Goal: Find specific page/section: Find specific page/section

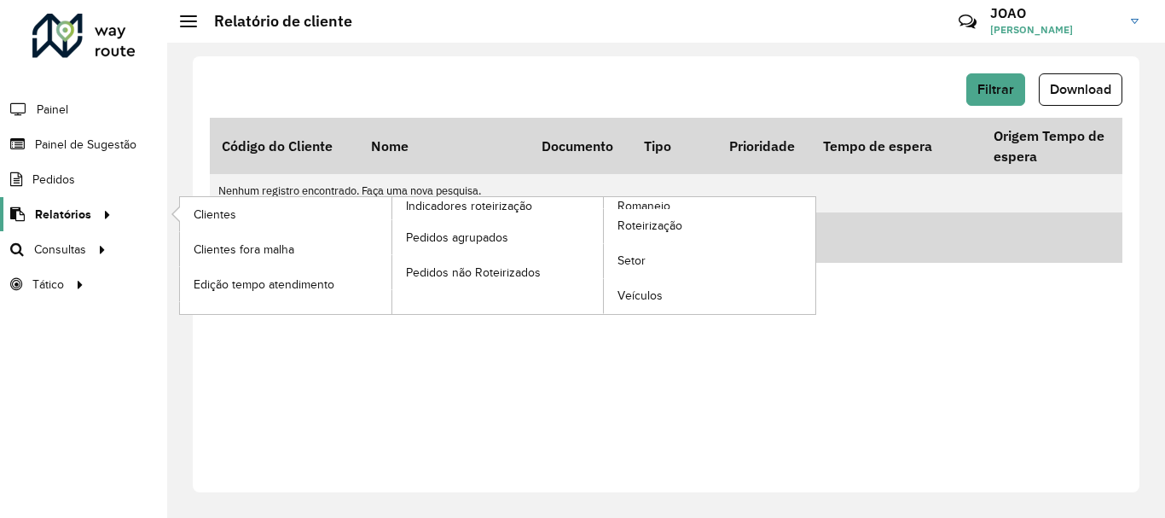
scroll to position [0, 3697]
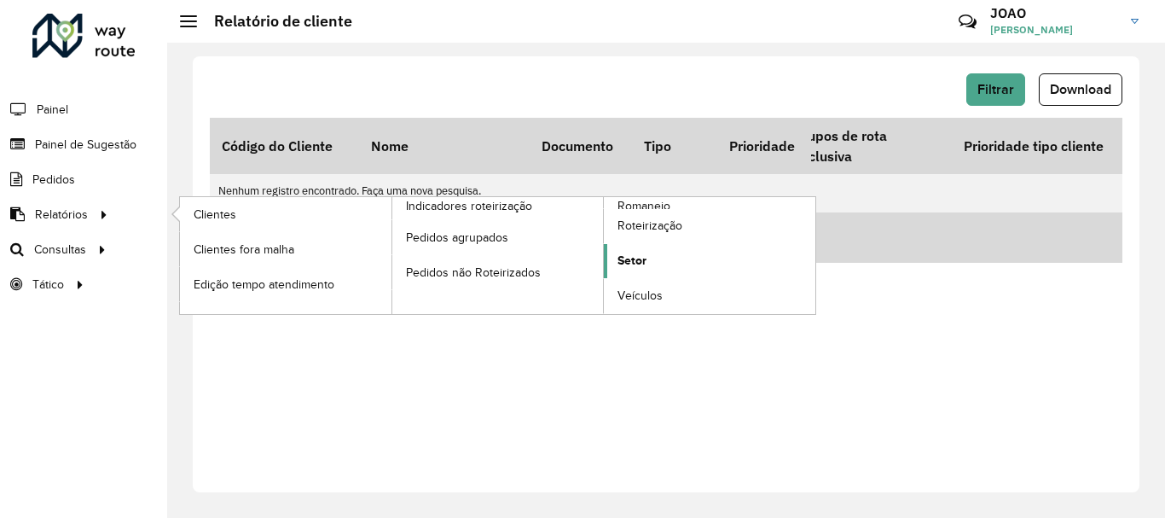
click at [630, 256] on span "Setor" at bounding box center [631, 261] width 29 height 18
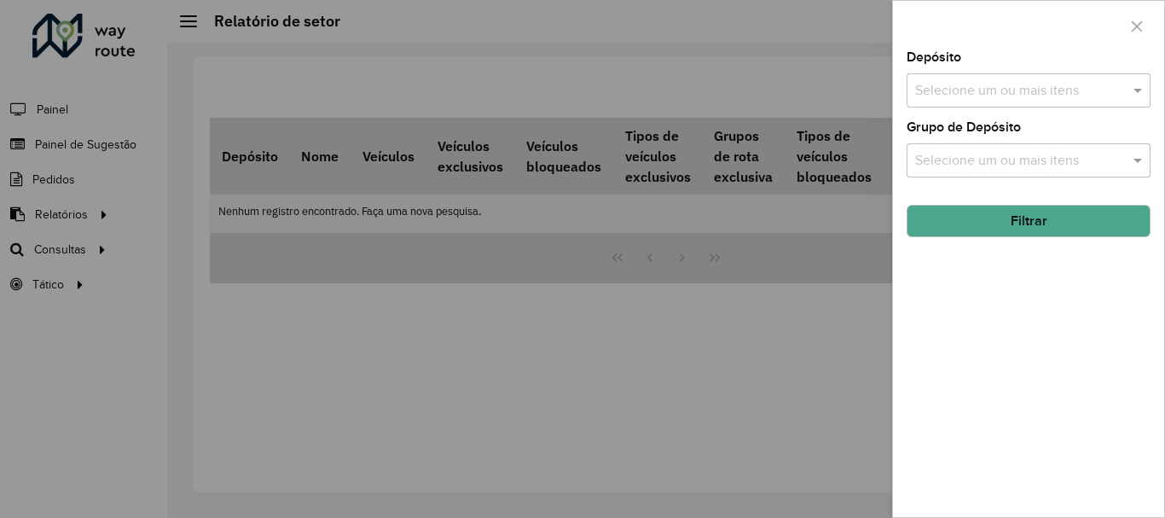
click at [1026, 82] on input "text" at bounding box center [1020, 91] width 218 height 20
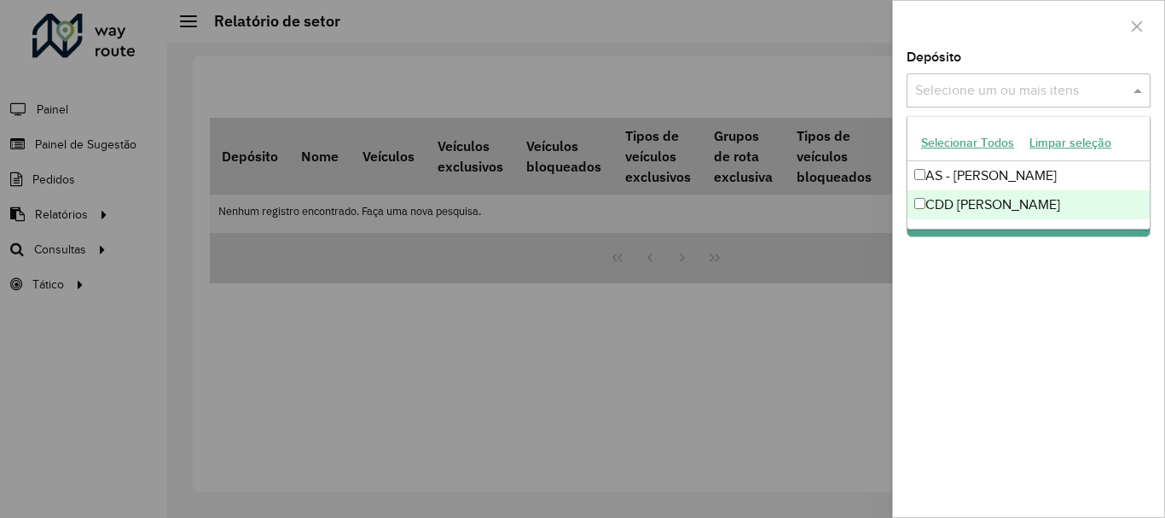
click at [986, 199] on div "CDD [PERSON_NAME]" at bounding box center [1028, 204] width 242 height 29
click at [1000, 224] on ng-dropdown-panel "Selecionar Todos Limpar seleção AS - [PERSON_NAME] CDD [PERSON_NAME]" at bounding box center [1028, 172] width 244 height 113
click at [999, 239] on div "Depósito Selecione um ou mais itens CDD [PERSON_NAME] × × Grupo de Depósito Sel…" at bounding box center [1028, 284] width 271 height 466
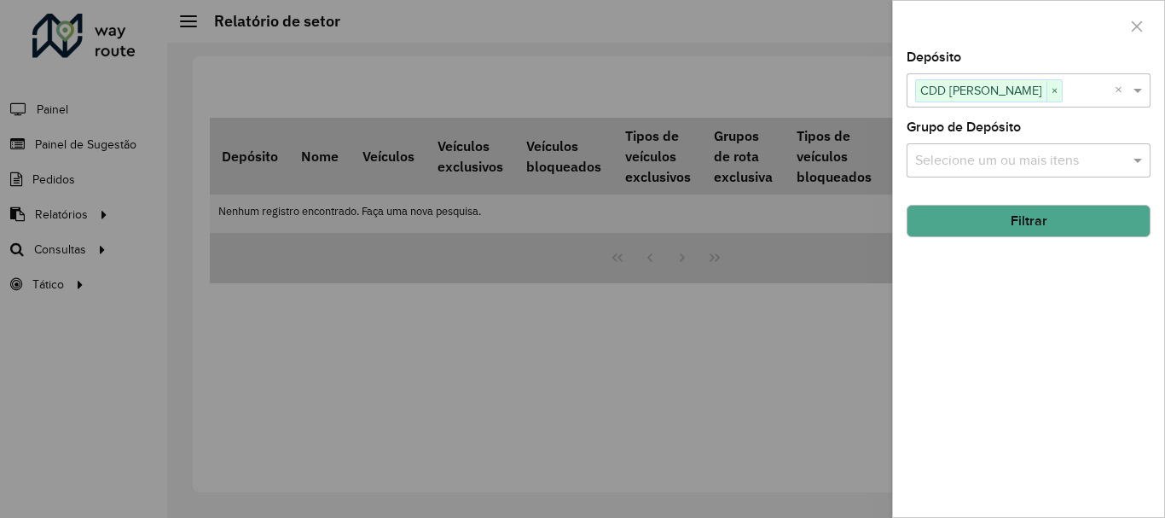
click at [1009, 229] on button "Filtrar" at bounding box center [1028, 221] width 244 height 32
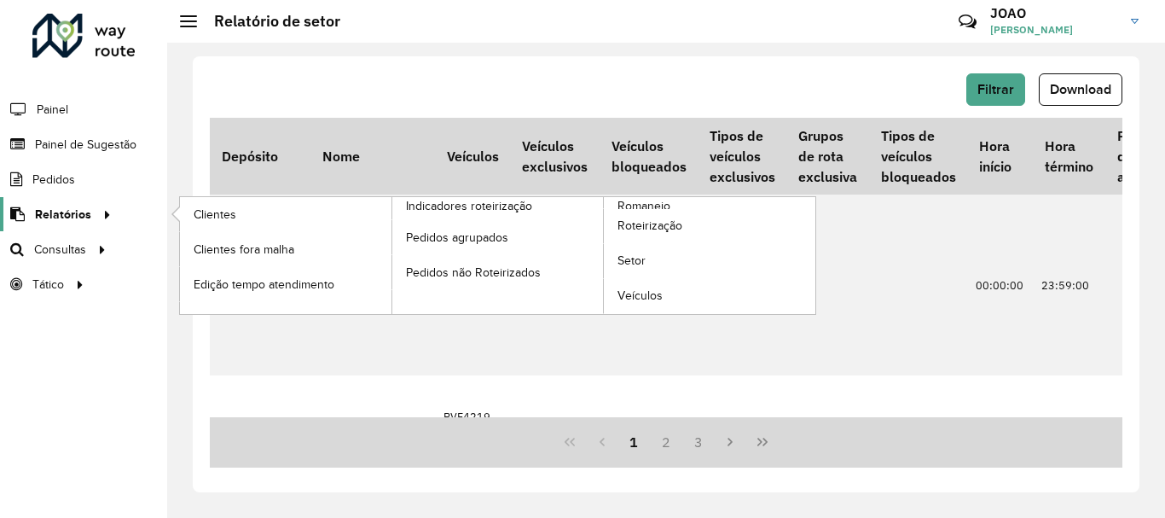
click at [68, 217] on span "Relatórios" at bounding box center [63, 215] width 56 height 18
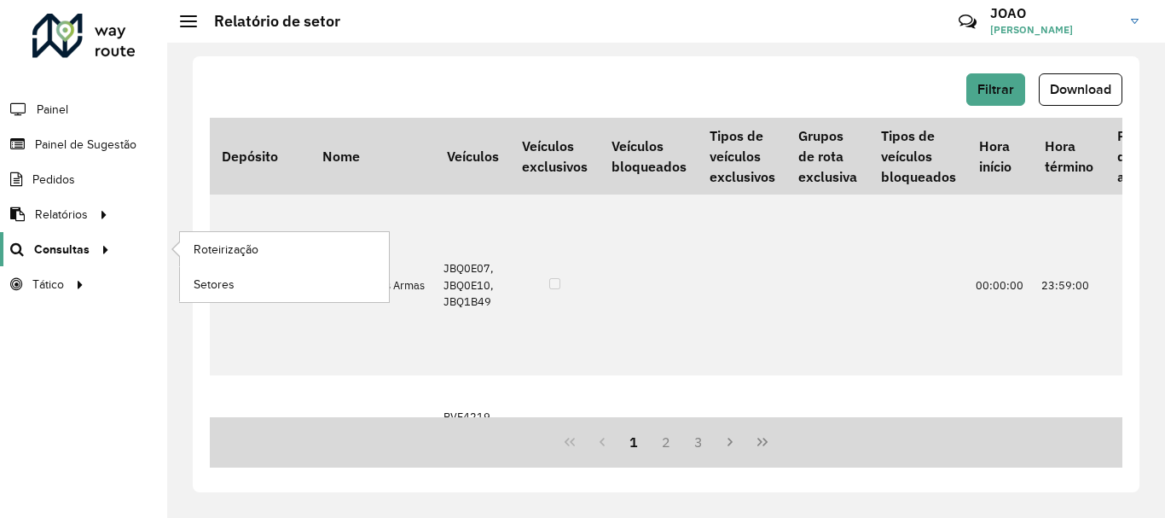
click at [90, 257] on div at bounding box center [103, 249] width 26 height 18
click at [230, 280] on span "Setores" at bounding box center [215, 284] width 42 height 18
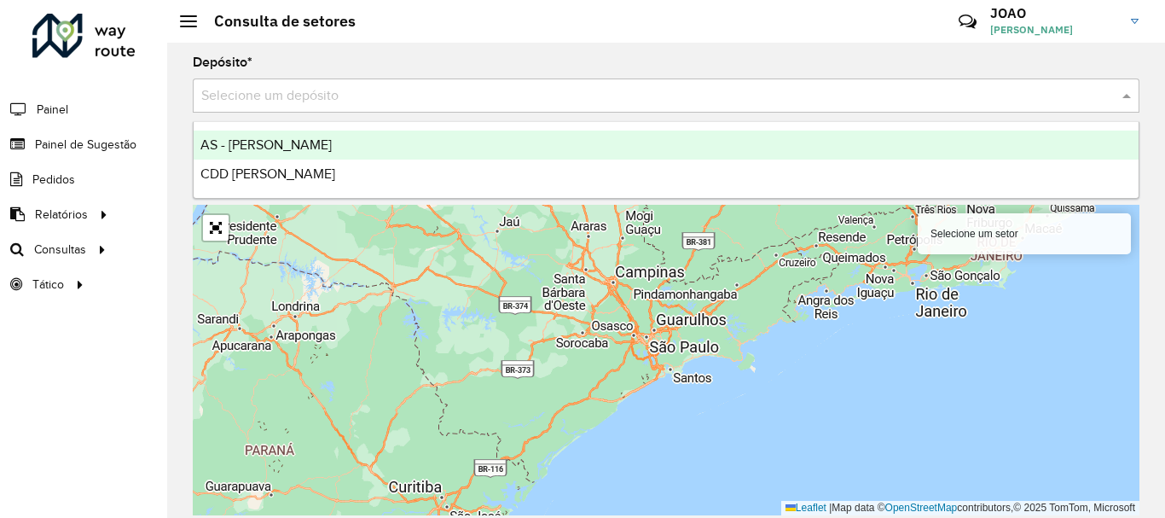
click at [327, 99] on input "text" at bounding box center [648, 96] width 895 height 20
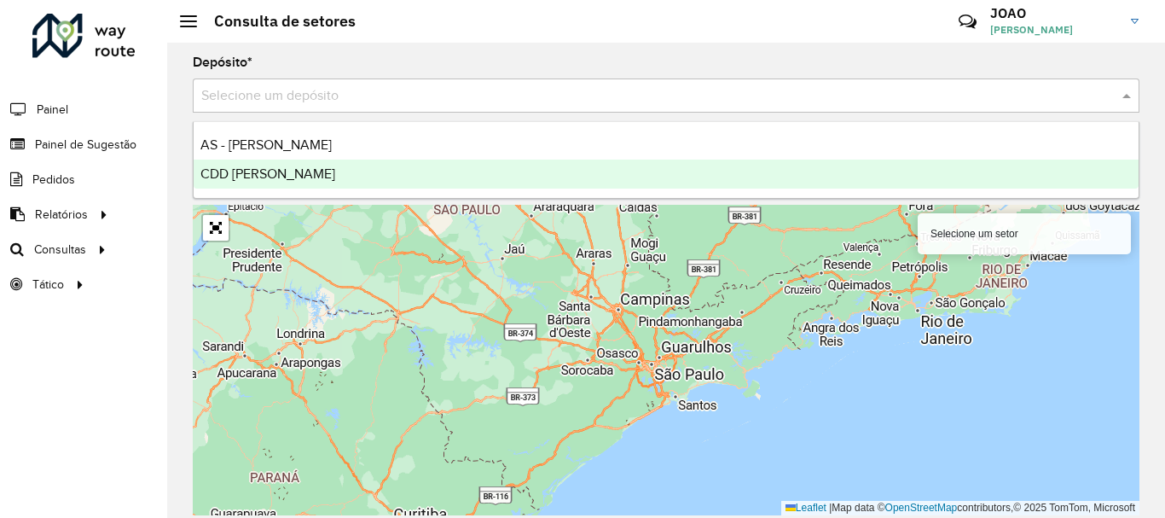
click at [274, 174] on span "CDD [PERSON_NAME]" at bounding box center [267, 173] width 135 height 14
